Goal: Information Seeking & Learning: Find contact information

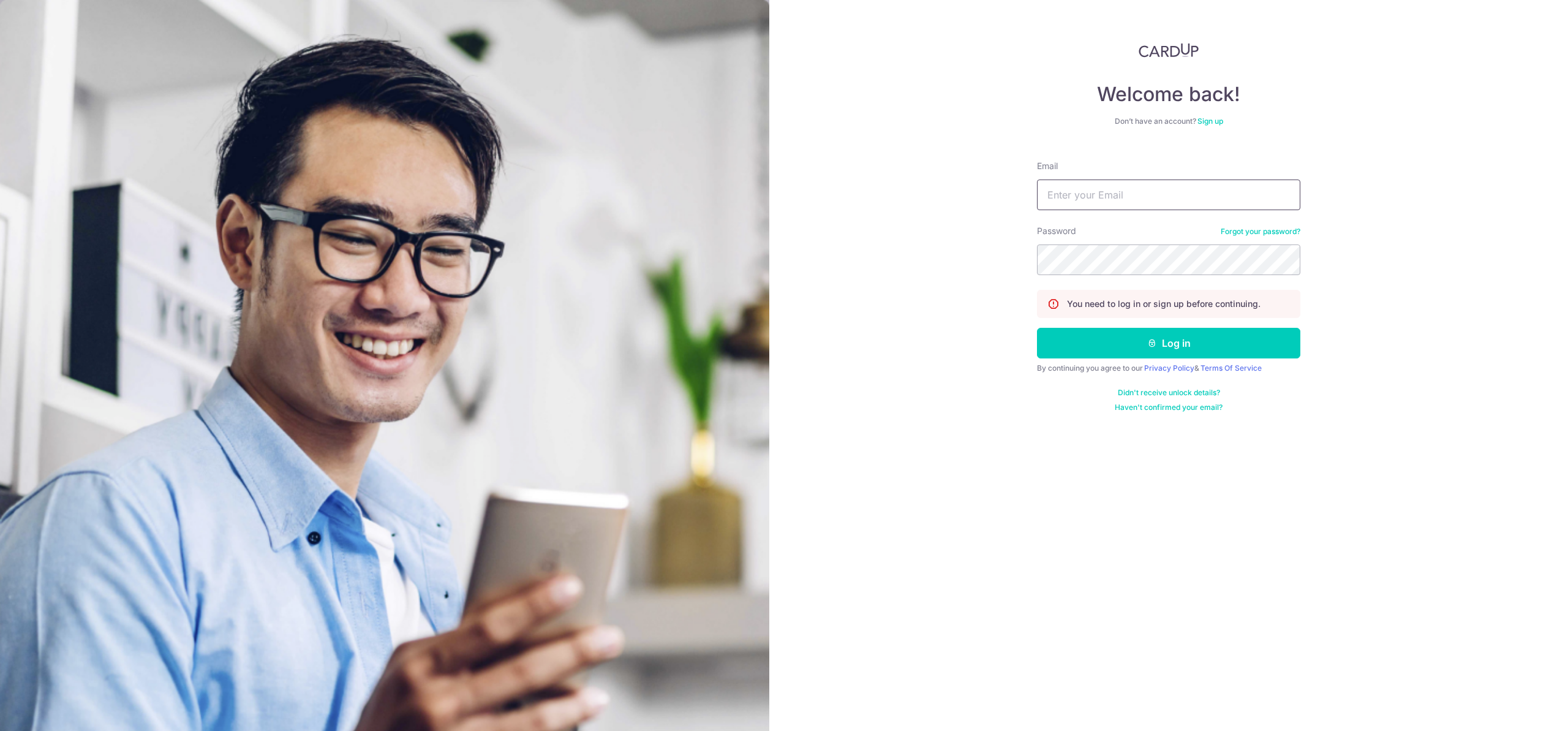
click at [1153, 207] on input "Email" at bounding box center [1169, 194] width 264 height 30
type input "[EMAIL_ADDRESS][DOMAIN_NAME]"
click at [1038, 328] on button "Log in" at bounding box center [1169, 343] width 264 height 30
click at [1291, 348] on button "Log in" at bounding box center [1169, 343] width 264 height 30
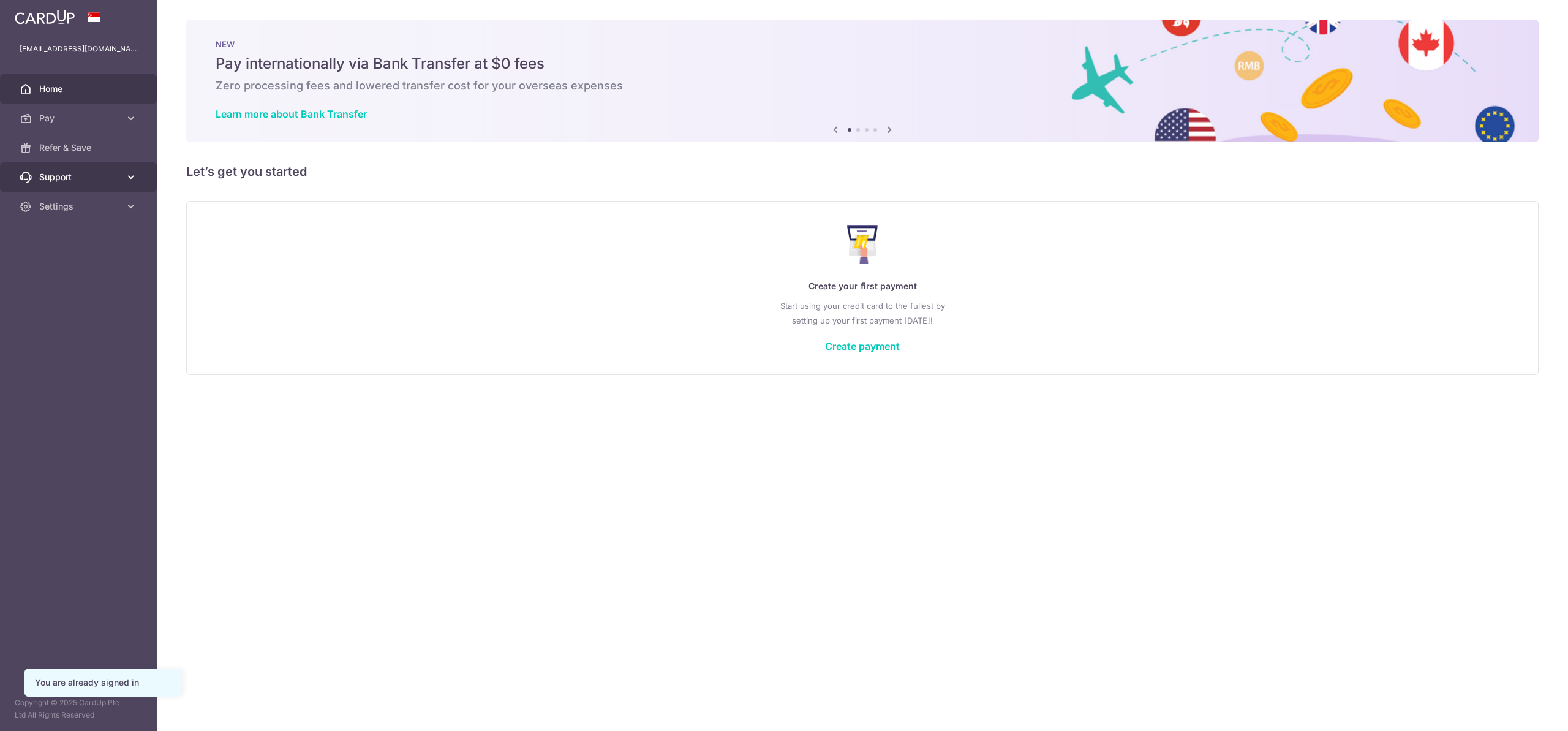
click at [64, 168] on link "Support" at bounding box center [78, 177] width 157 height 29
click at [62, 233] on span "Contact Us" at bounding box center [80, 235] width 81 height 12
